Goal: Task Accomplishment & Management: Complete application form

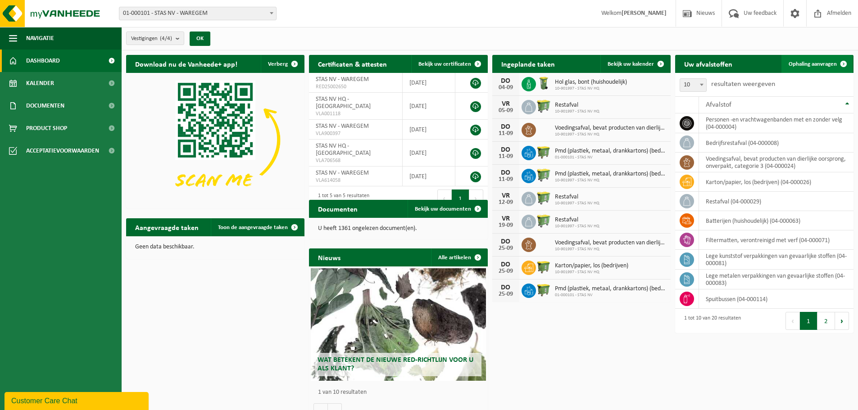
click at [820, 61] on span "Ophaling aanvragen" at bounding box center [812, 64] width 48 height 6
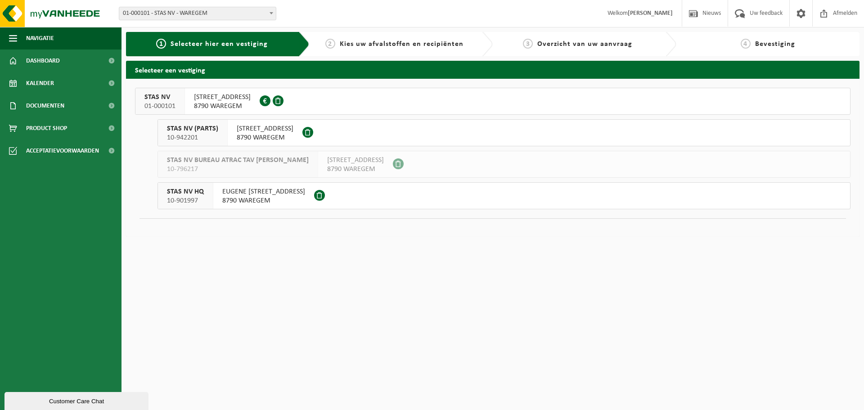
click at [180, 100] on div "STAS NV 01-000101" at bounding box center [161, 101] width 50 height 26
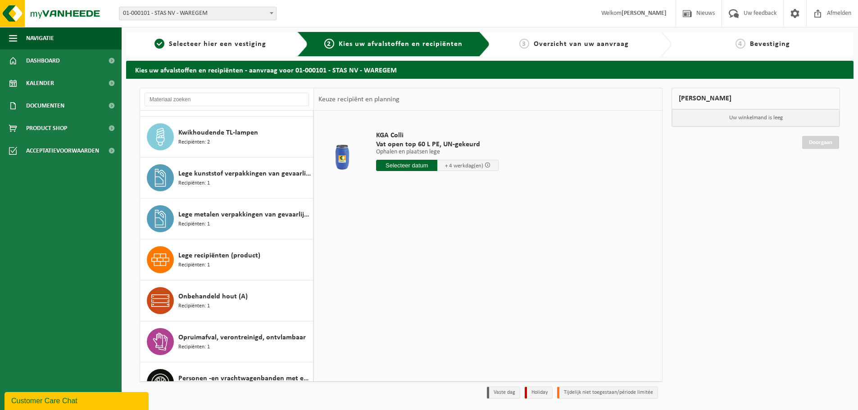
scroll to position [180, 0]
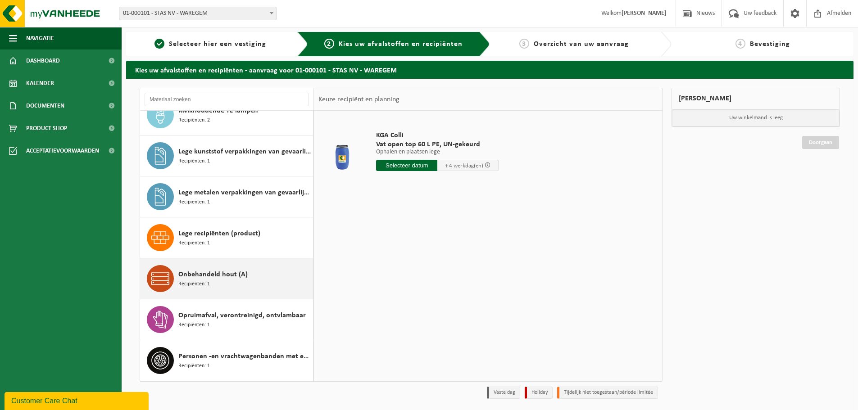
click at [191, 270] on span "Onbehandeld hout (A)" at bounding box center [212, 274] width 69 height 11
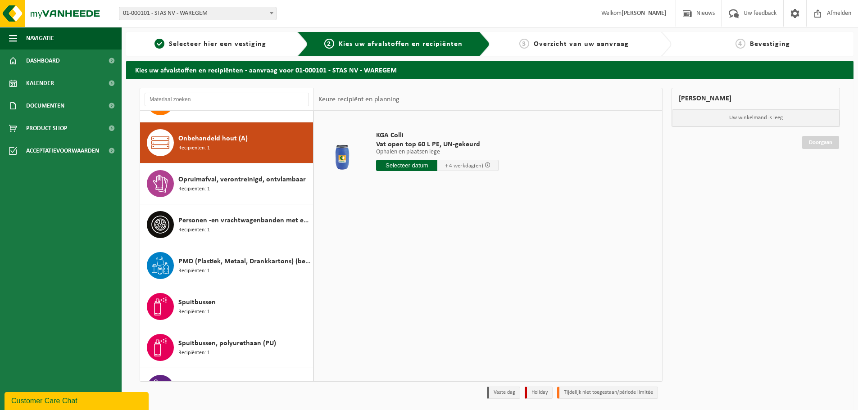
scroll to position [328, 0]
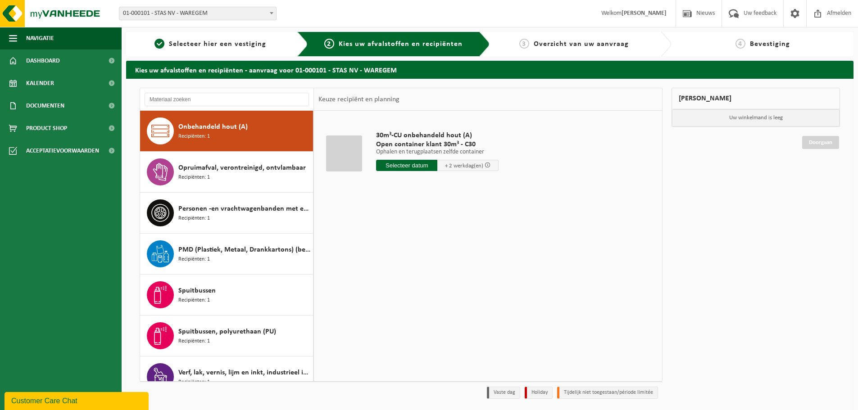
click at [398, 165] on input "text" at bounding box center [406, 165] width 61 height 11
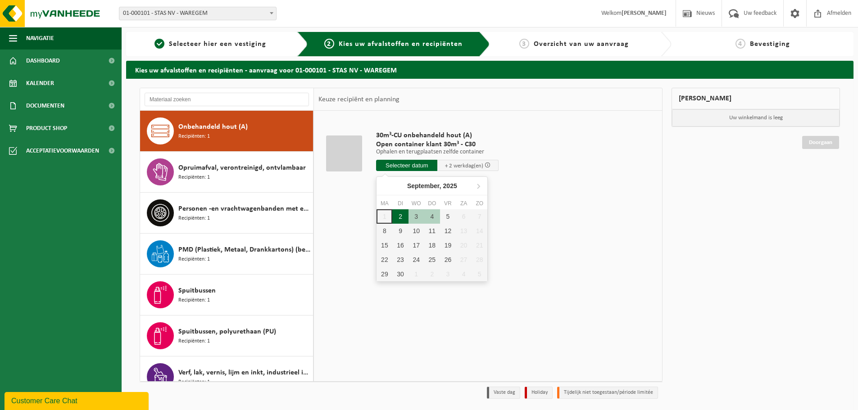
click at [403, 212] on div "2" at bounding box center [400, 216] width 16 height 14
type input "Van 2025-09-02"
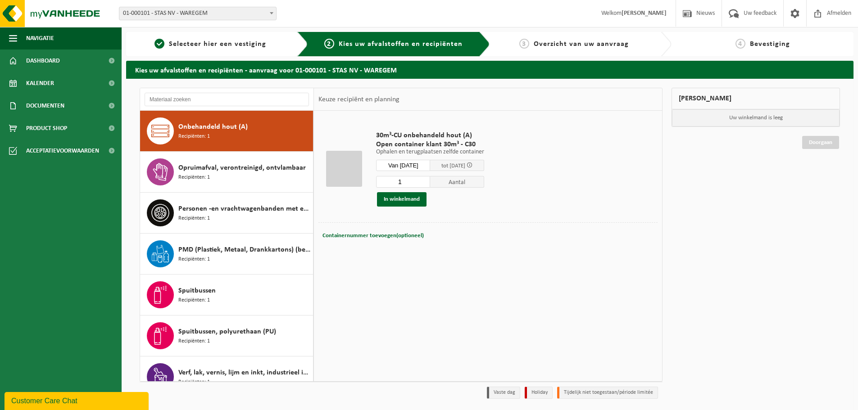
drag, startPoint x: 407, startPoint y: 183, endPoint x: 396, endPoint y: 183, distance: 10.8
click at [396, 183] on input "1" at bounding box center [403, 182] width 54 height 12
type input "2"
click at [410, 198] on button "In winkelmand" at bounding box center [402, 199] width 50 height 14
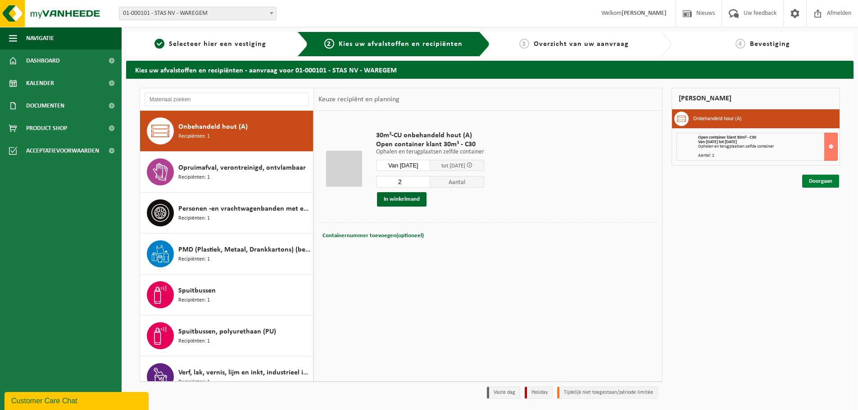
click at [820, 185] on link "Doorgaan" at bounding box center [820, 181] width 37 height 13
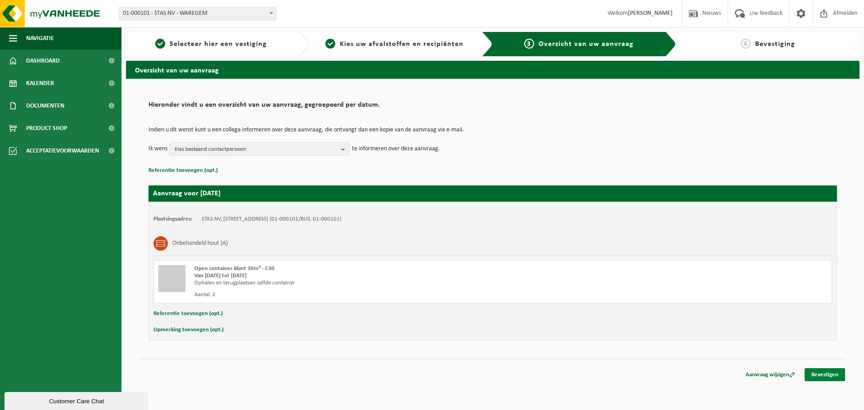
click at [818, 371] on link "Bevestigen" at bounding box center [825, 374] width 41 height 13
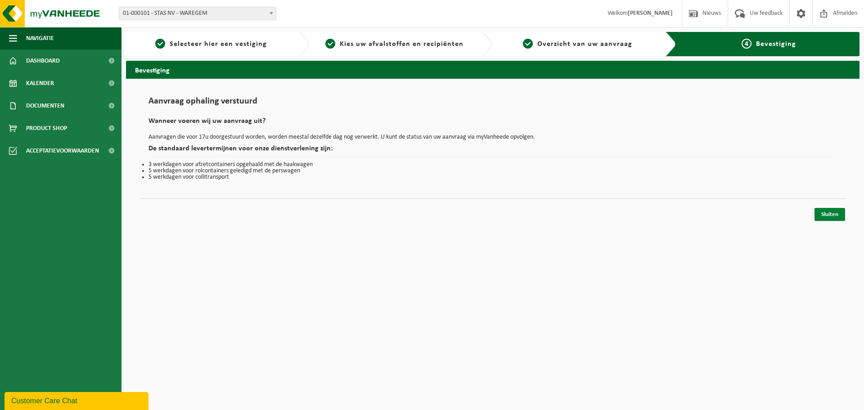
click at [830, 217] on link "Sluiten" at bounding box center [830, 214] width 31 height 13
